Goal: Task Accomplishment & Management: Manage account settings

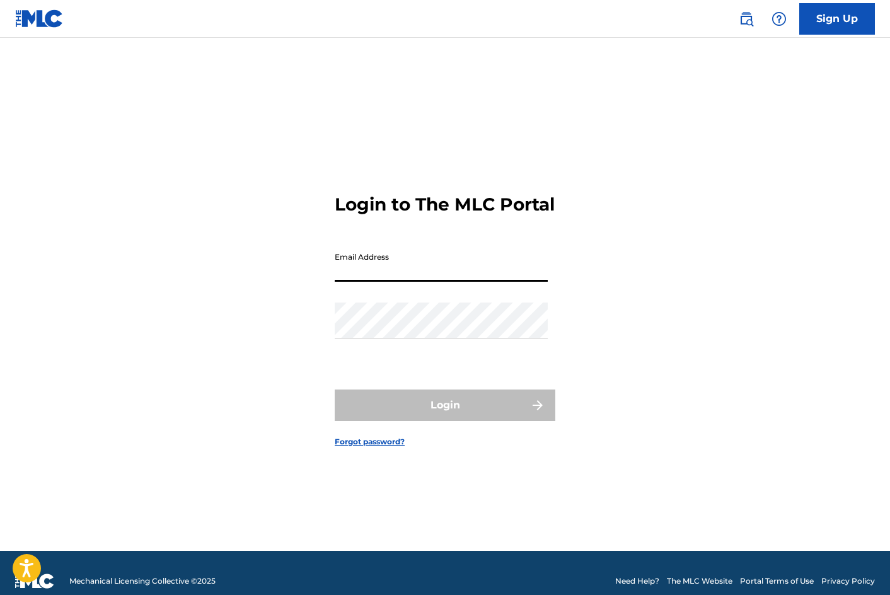
click at [448, 282] on input "Email Address" at bounding box center [441, 264] width 213 height 36
click at [423, 281] on input "Email Address" at bounding box center [441, 264] width 213 height 36
type input "[EMAIL_ADDRESS][DOMAIN_NAME]"
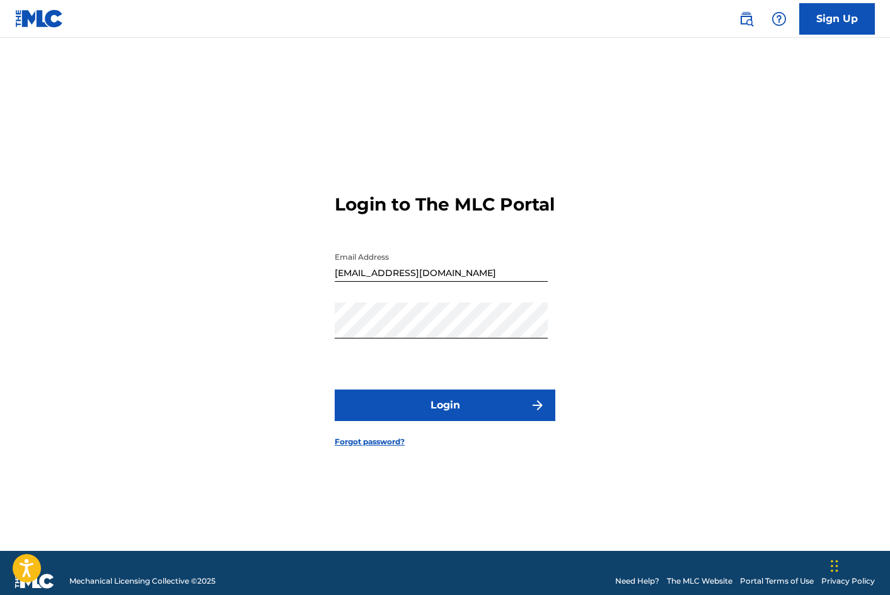
click at [403, 411] on button "Login" at bounding box center [445, 406] width 221 height 32
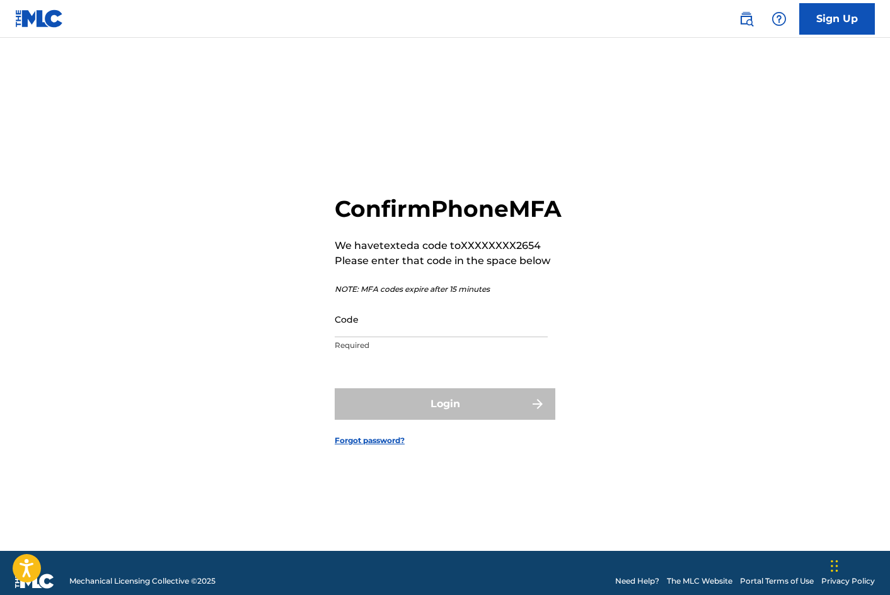
click at [381, 337] on input "Code" at bounding box center [441, 319] width 213 height 36
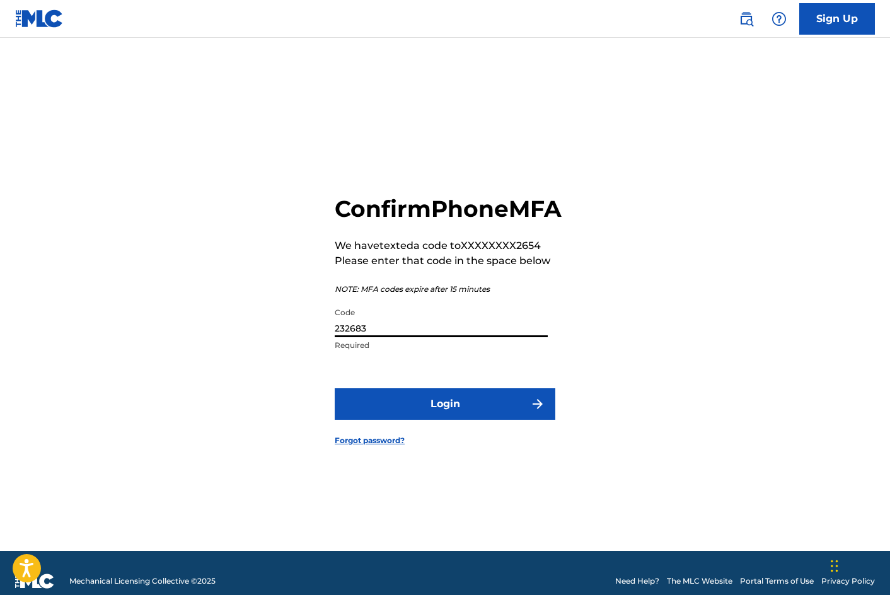
type input "232683"
click at [424, 438] on form "Confirm Phone MFA We have texted a code to XXXXXXXX2654 Please enter that code …" at bounding box center [445, 310] width 221 height 482
click at [422, 420] on button "Login" at bounding box center [445, 404] width 221 height 32
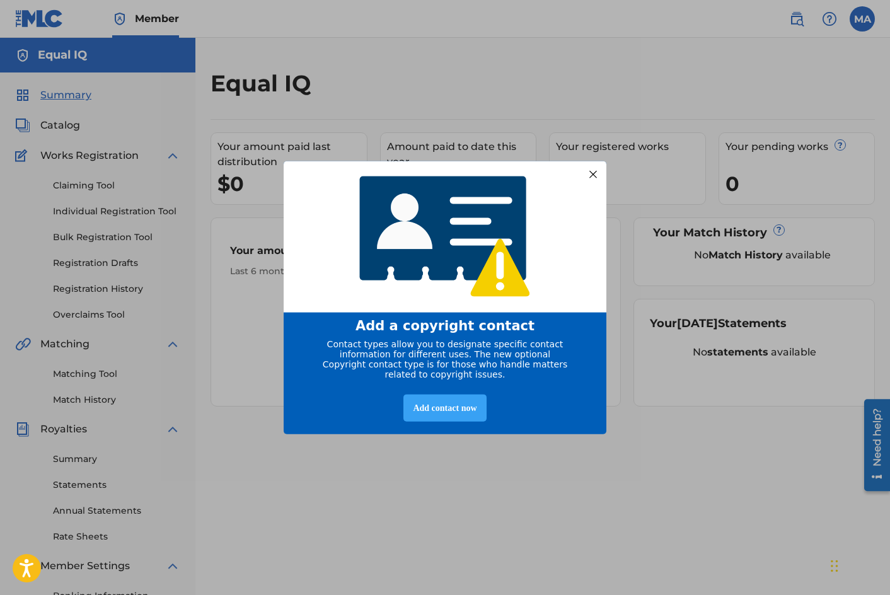
click at [457, 412] on div "Add contact now" at bounding box center [445, 407] width 83 height 27
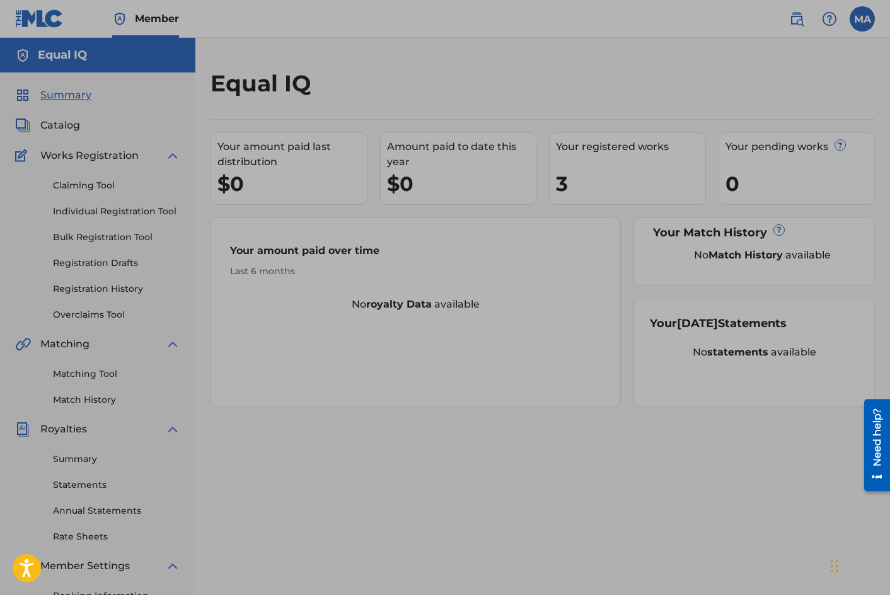
click at [575, 190] on div at bounding box center [445, 345] width 890 height 690
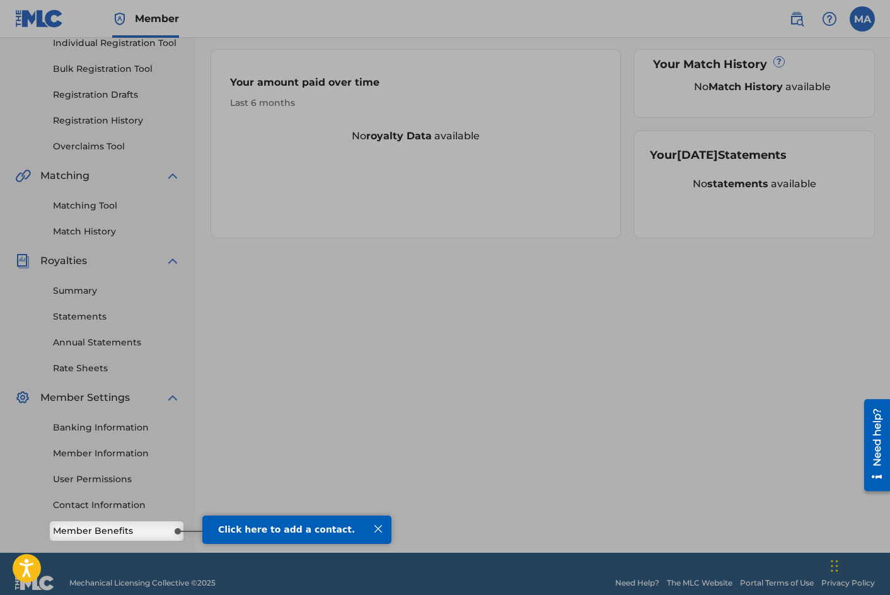
scroll to position [187, 0]
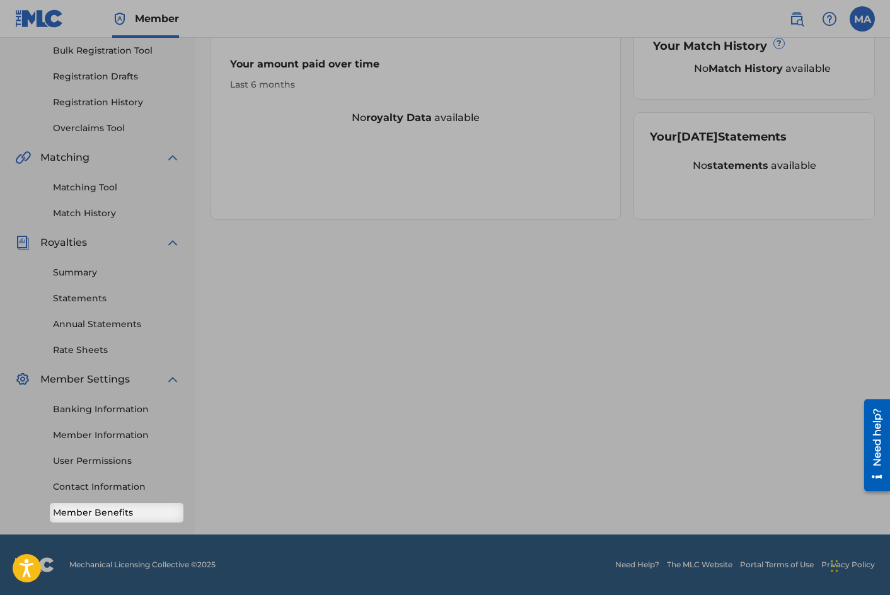
click at [165, 517] on link "Member Benefits" at bounding box center [116, 512] width 127 height 13
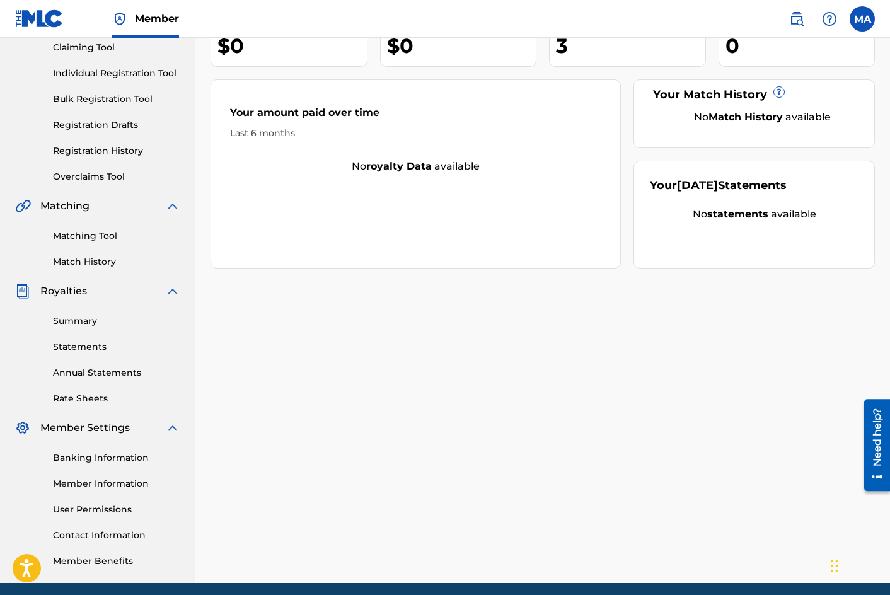
scroll to position [97, 0]
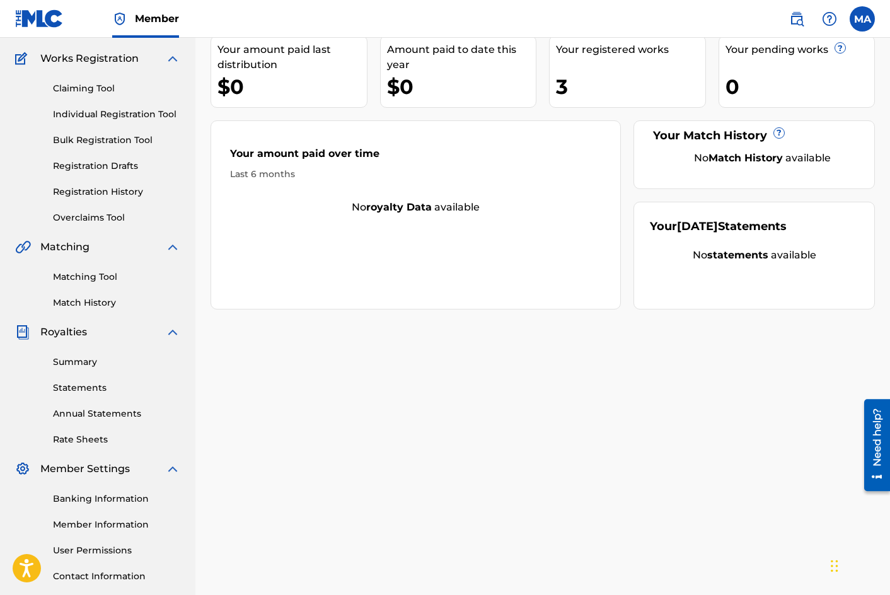
click at [602, 60] on div "Your registered works 3" at bounding box center [627, 71] width 157 height 73
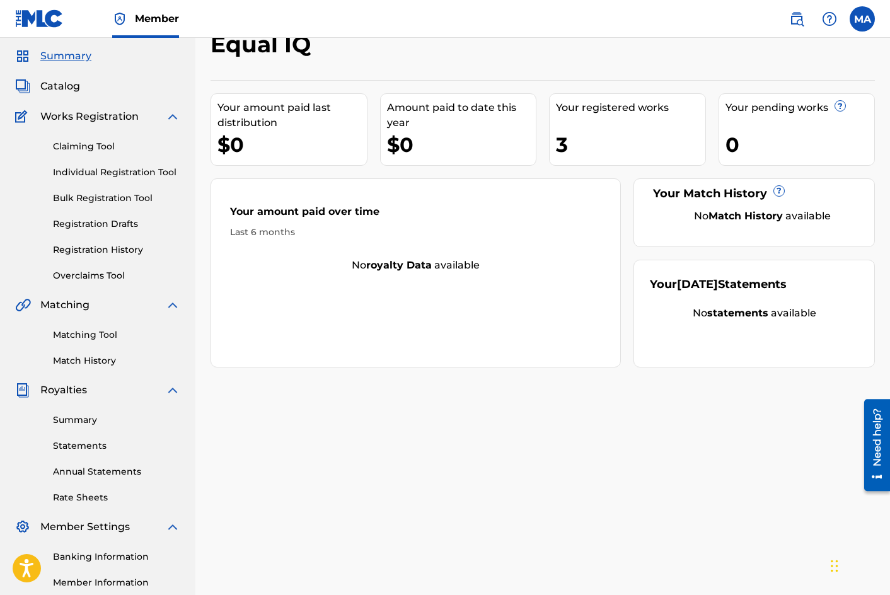
scroll to position [0, 0]
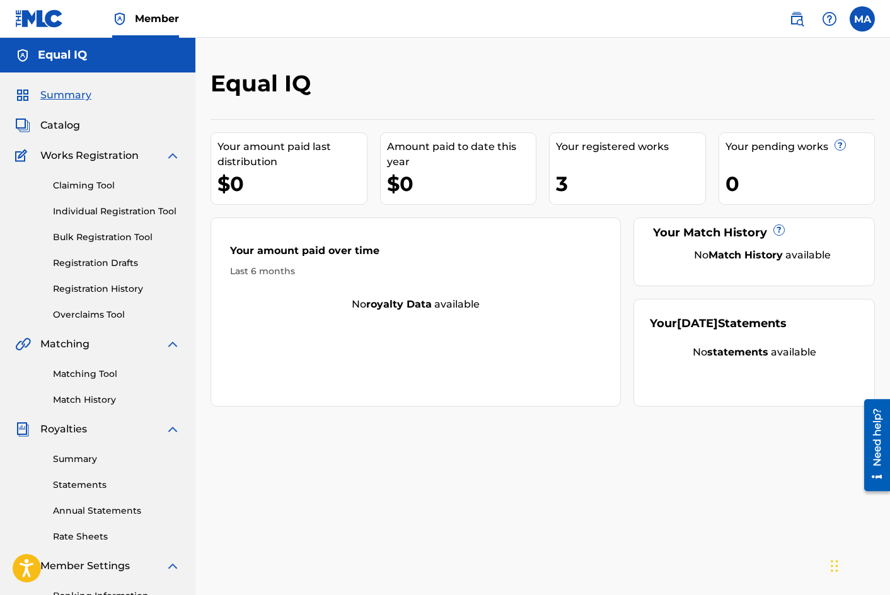
click at [127, 228] on div "Claiming Tool Individual Registration Tool Bulk Registration Tool Registration …" at bounding box center [97, 242] width 165 height 158
click at [127, 233] on link "Bulk Registration Tool" at bounding box center [116, 237] width 127 height 13
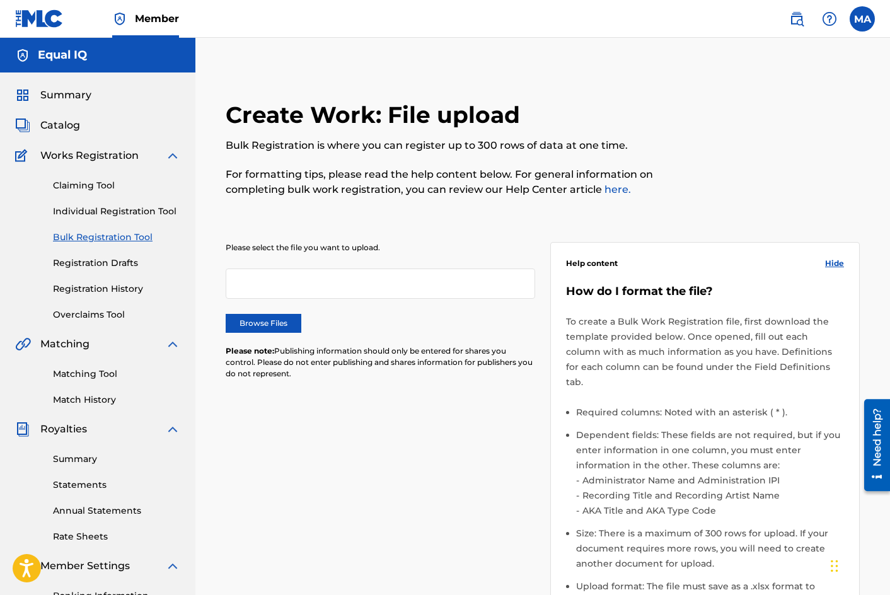
click at [69, 127] on span "Catalog" at bounding box center [60, 125] width 40 height 15
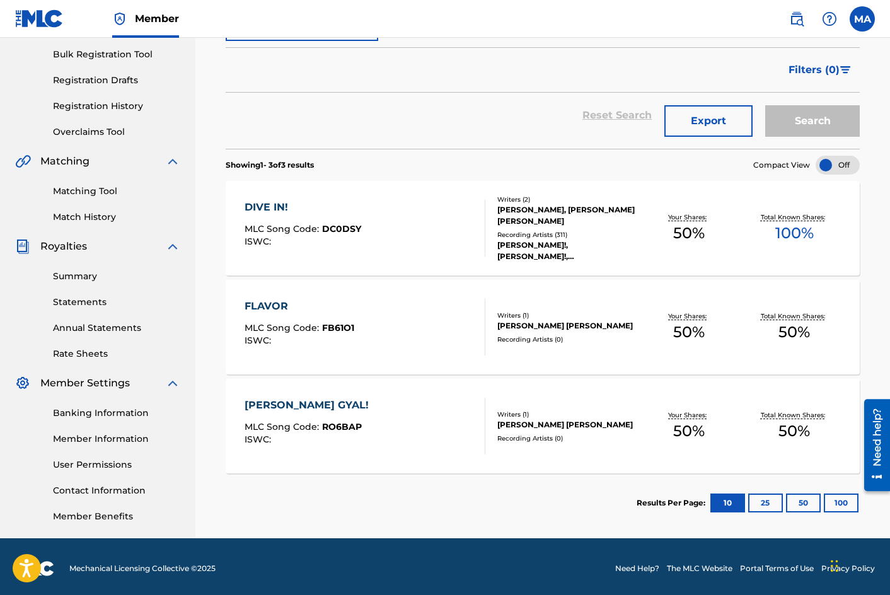
scroll to position [187, 0]
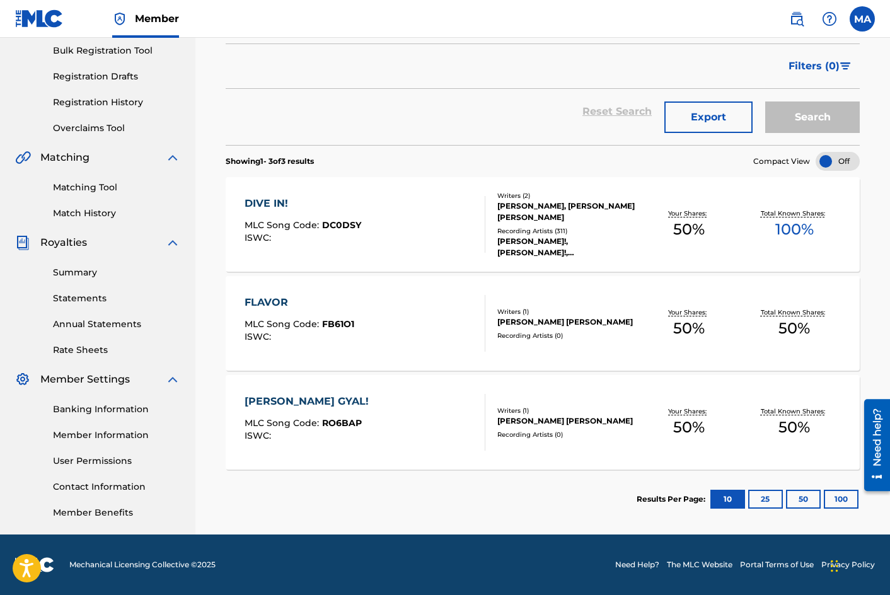
click at [532, 246] on div "[PERSON_NAME]!, [PERSON_NAME]!, [PERSON_NAME]!, [PERSON_NAME]!, [PERSON_NAME]!" at bounding box center [567, 247] width 139 height 23
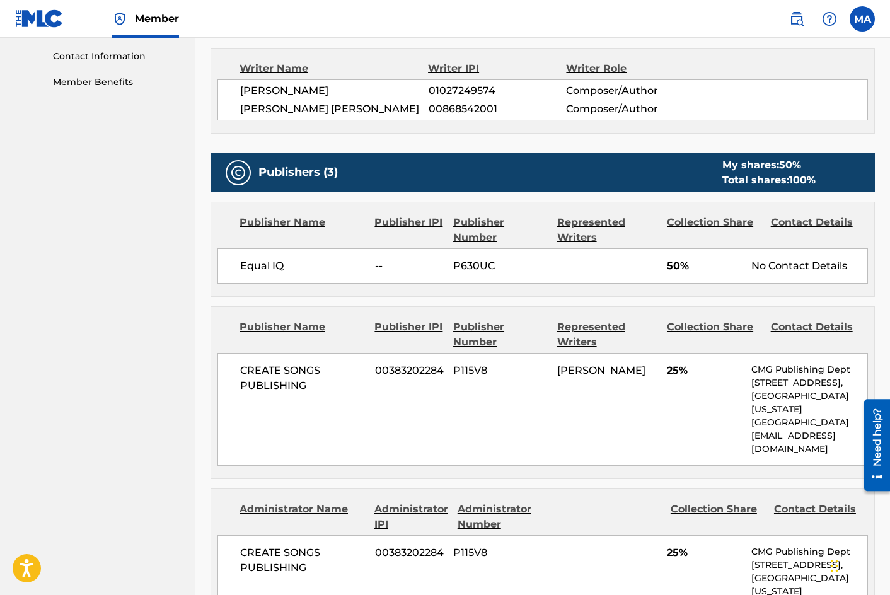
scroll to position [397, 0]
